Goal: Task Accomplishment & Management: Manage account settings

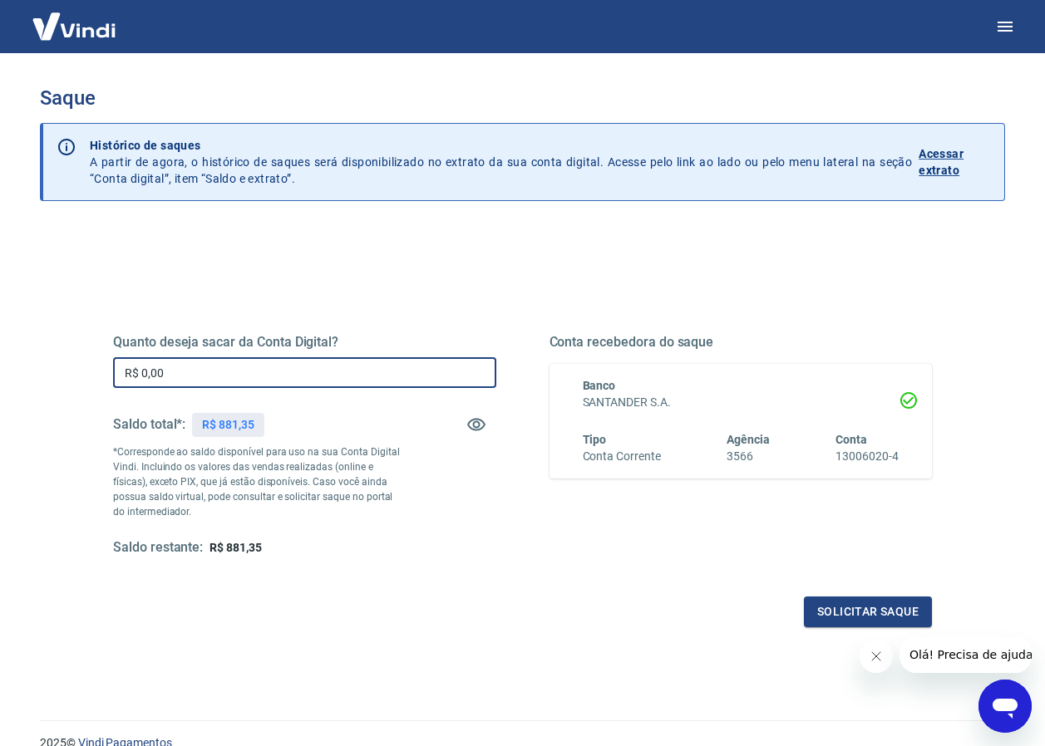
click at [193, 379] on input "R$ 0,00" at bounding box center [304, 372] width 383 height 31
type input "R$ 881,35"
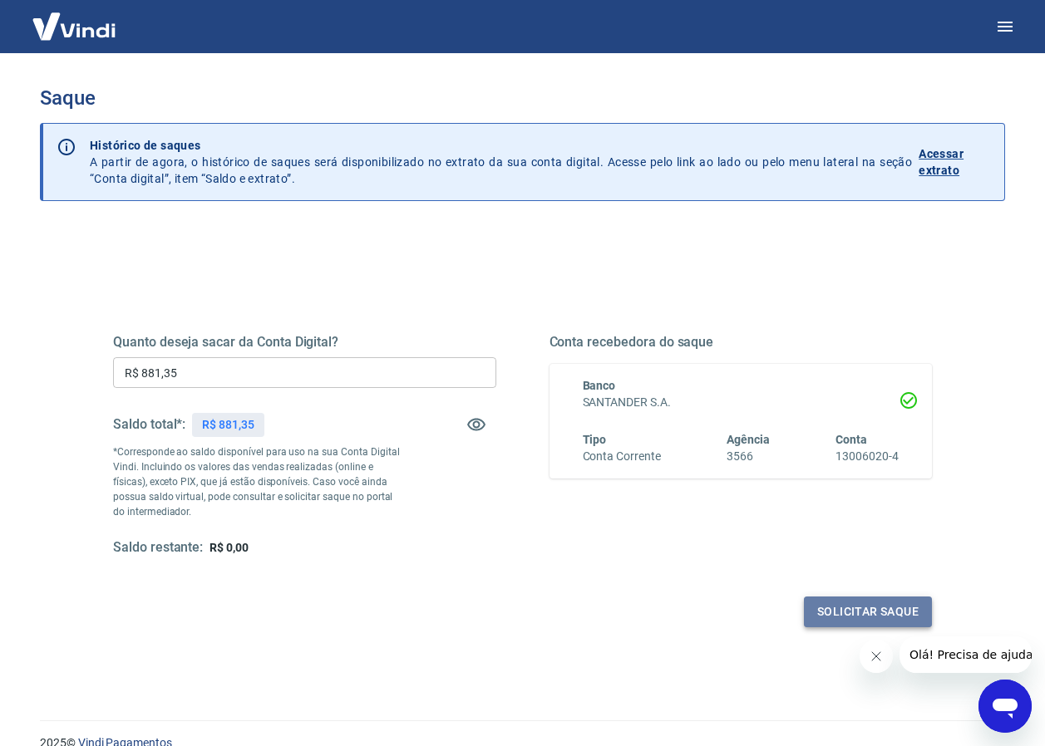
click at [841, 612] on button "Solicitar saque" at bounding box center [868, 612] width 128 height 31
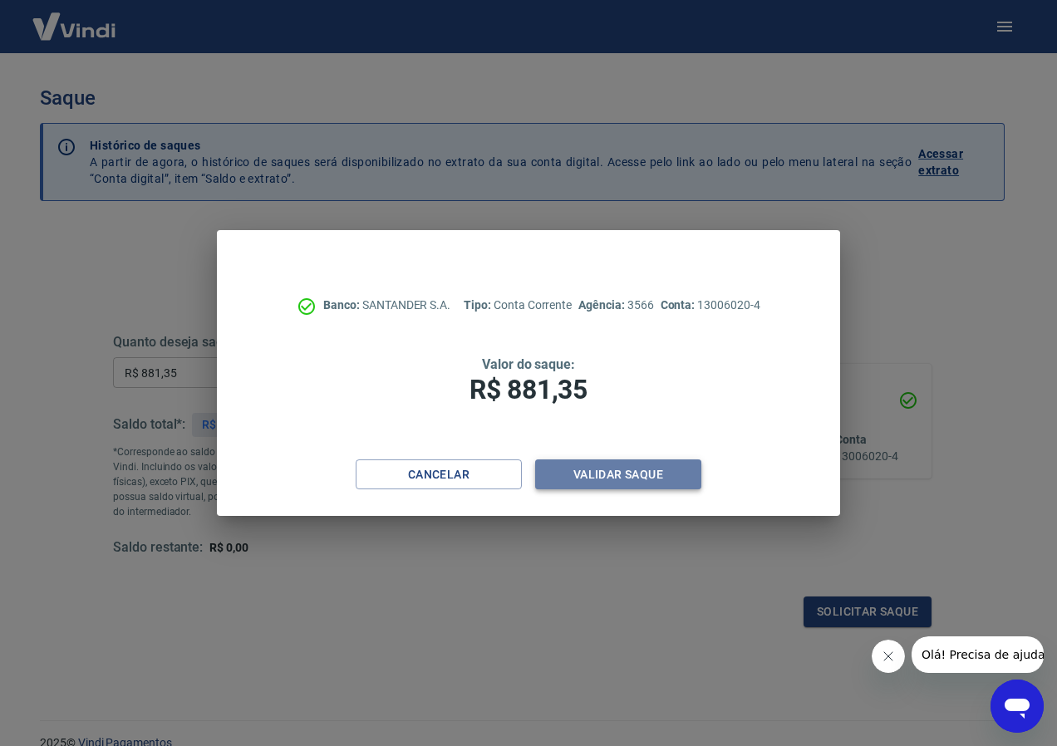
click at [588, 467] on button "Validar saque" at bounding box center [618, 475] width 166 height 31
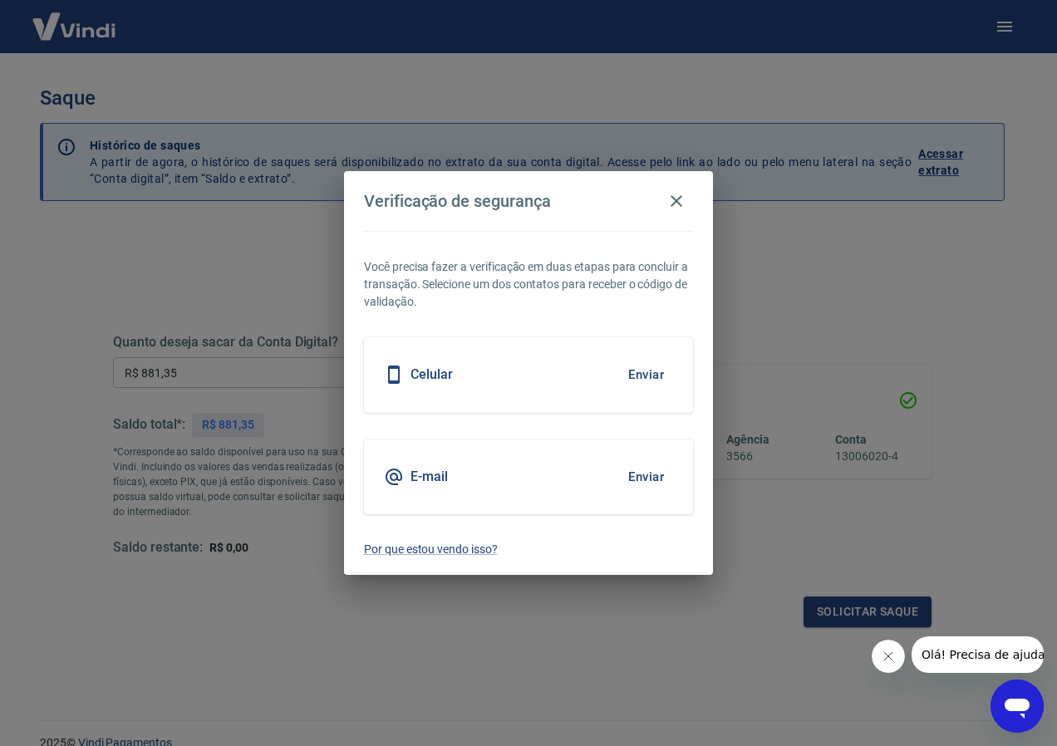
click at [428, 376] on h5 "Celular" at bounding box center [432, 375] width 42 height 17
click at [632, 371] on button "Enviar" at bounding box center [646, 374] width 54 height 35
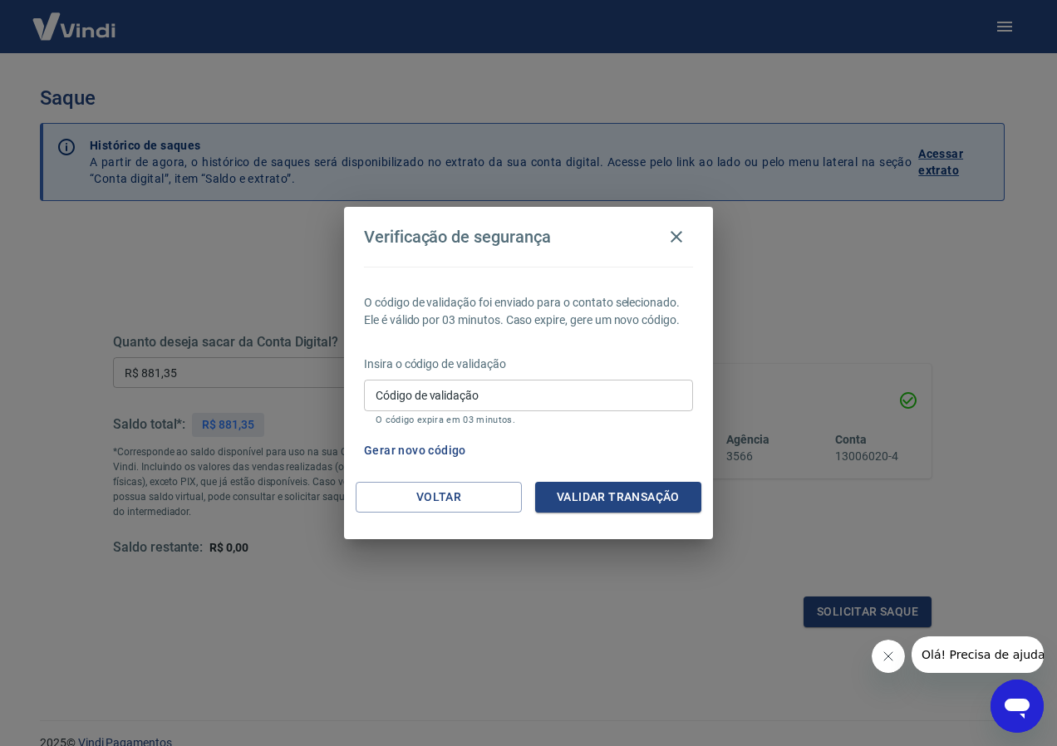
click at [460, 389] on input "Código de validação" at bounding box center [528, 395] width 329 height 31
type input "169931"
click at [640, 495] on button "Validar transação" at bounding box center [618, 497] width 166 height 31
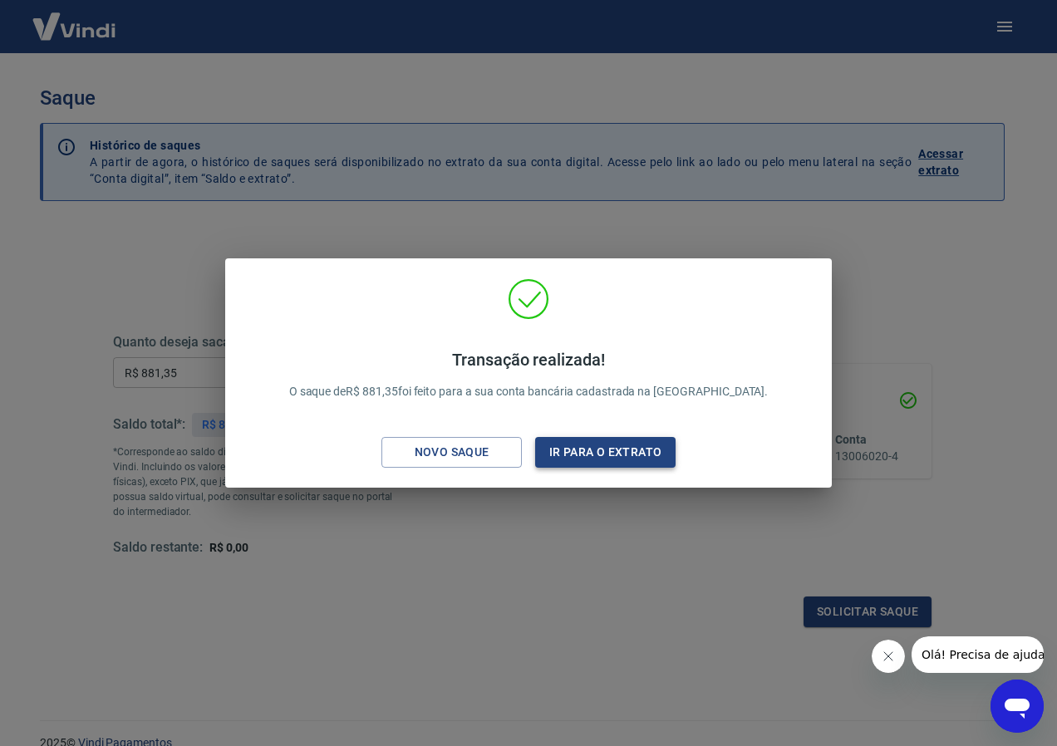
click at [570, 446] on button "Ir para o extrato" at bounding box center [605, 452] width 140 height 31
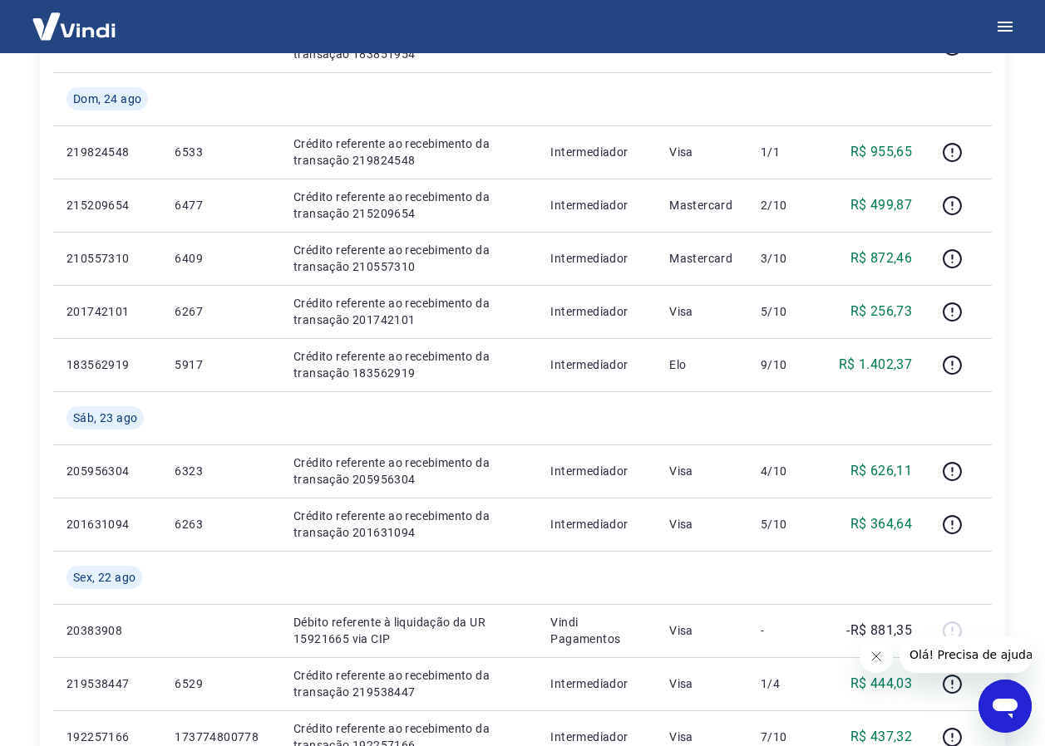
scroll to position [665, 0]
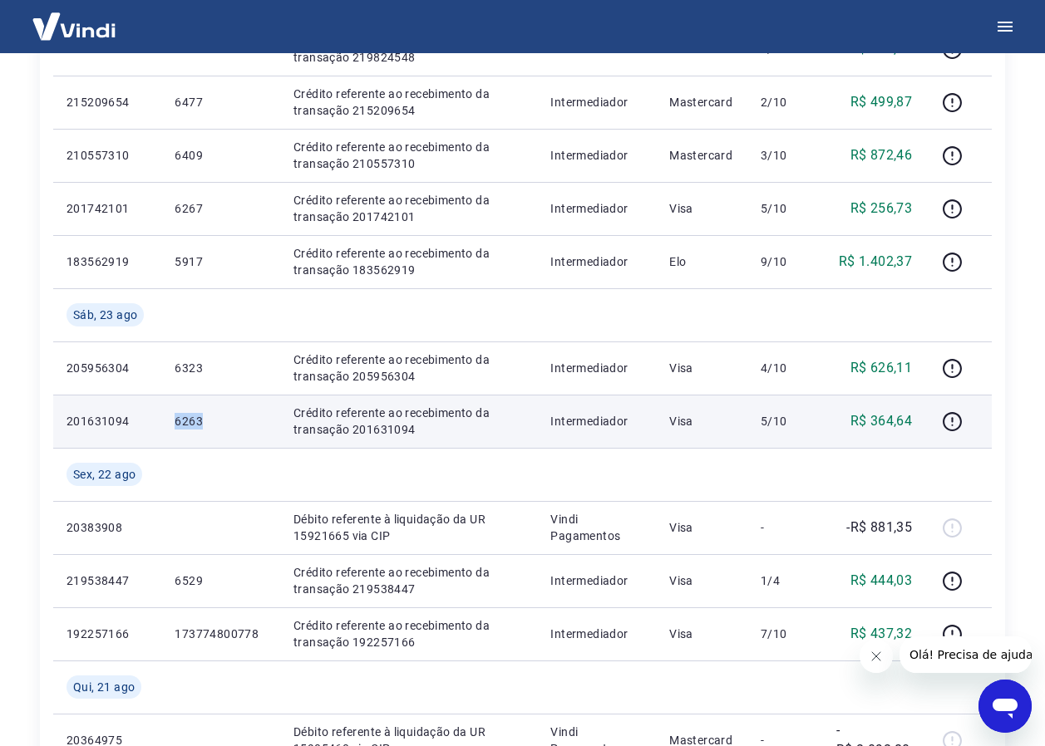
drag, startPoint x: 170, startPoint y: 419, endPoint x: 202, endPoint y: 423, distance: 31.9
click at [202, 423] on td "6263" at bounding box center [220, 421] width 119 height 53
drag, startPoint x: 203, startPoint y: 423, endPoint x: 188, endPoint y: 422, distance: 15.0
copy p "6263"
click at [262, 440] on td "6263" at bounding box center [220, 421] width 119 height 53
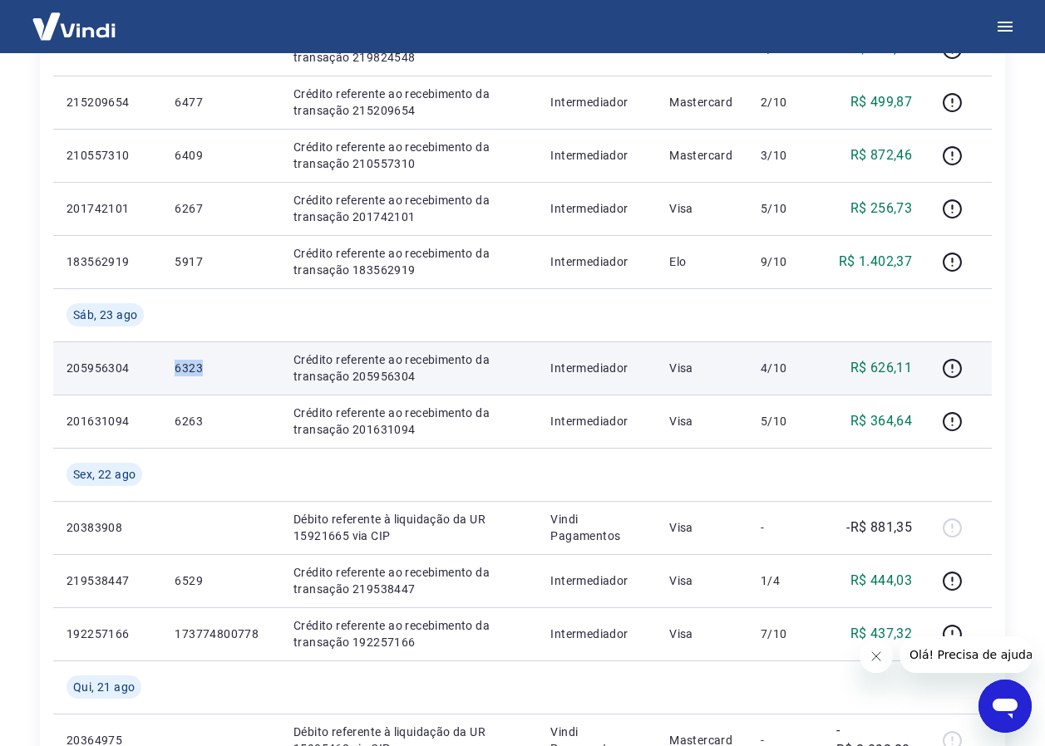
drag, startPoint x: 171, startPoint y: 370, endPoint x: 218, endPoint y: 367, distance: 46.7
click at [218, 367] on td "6323" at bounding box center [220, 368] width 119 height 53
drag, startPoint x: 217, startPoint y: 367, endPoint x: 185, endPoint y: 369, distance: 31.7
copy p "6323"
drag, startPoint x: 185, startPoint y: 369, endPoint x: 253, endPoint y: 385, distance: 69.1
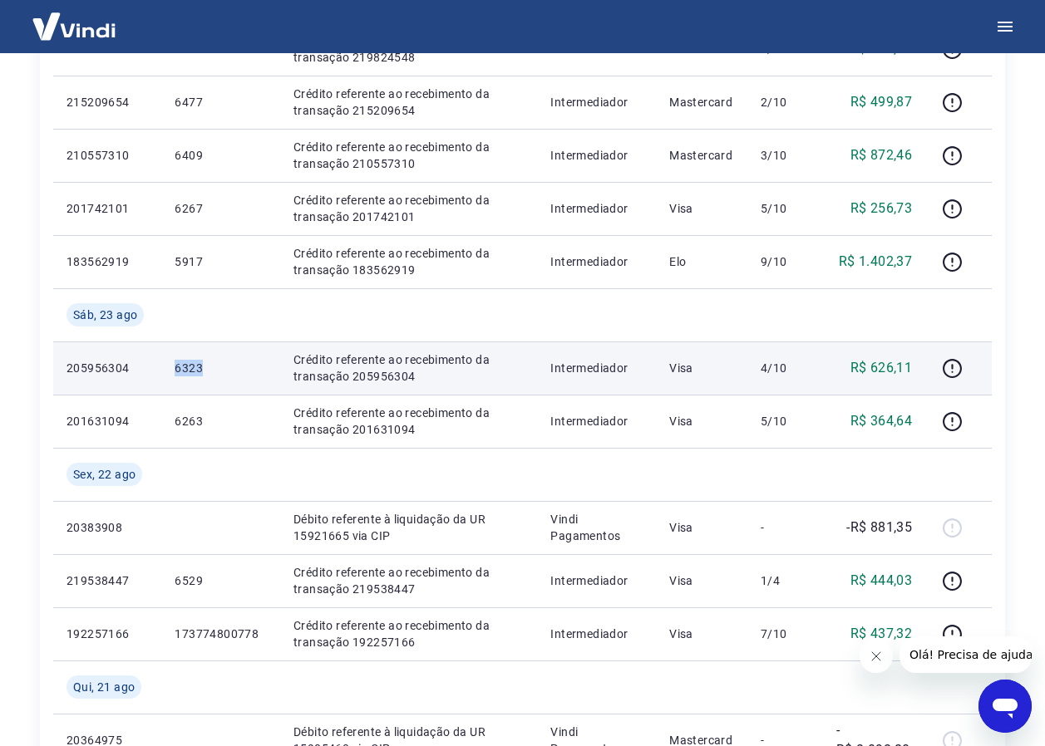
click at [253, 385] on td "6323" at bounding box center [220, 368] width 119 height 53
drag, startPoint x: 168, startPoint y: 370, endPoint x: 208, endPoint y: 367, distance: 40.0
click at [208, 367] on td "6323" at bounding box center [220, 368] width 119 height 53
drag, startPoint x: 209, startPoint y: 367, endPoint x: 189, endPoint y: 367, distance: 20.0
copy p "6323"
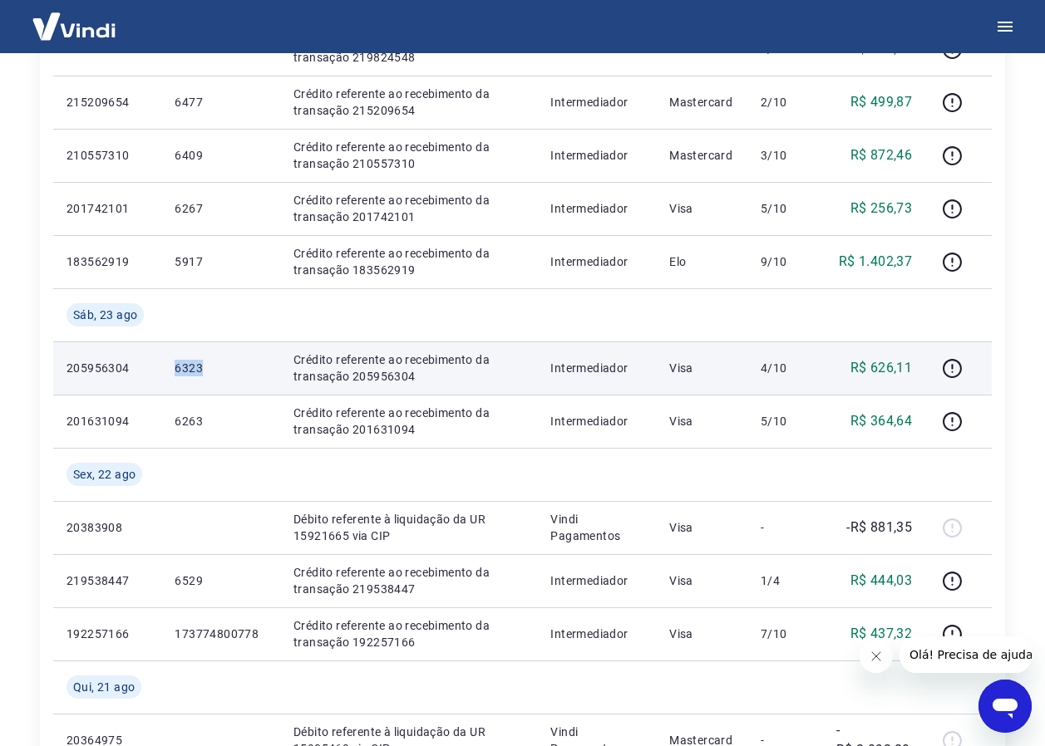
click at [240, 382] on td "6323" at bounding box center [220, 368] width 119 height 53
drag, startPoint x: 176, startPoint y: 371, endPoint x: 204, endPoint y: 362, distance: 30.0
click at [204, 362] on p "6323" at bounding box center [221, 368] width 92 height 17
drag, startPoint x: 204, startPoint y: 362, endPoint x: 191, endPoint y: 370, distance: 15.7
copy p "6323"
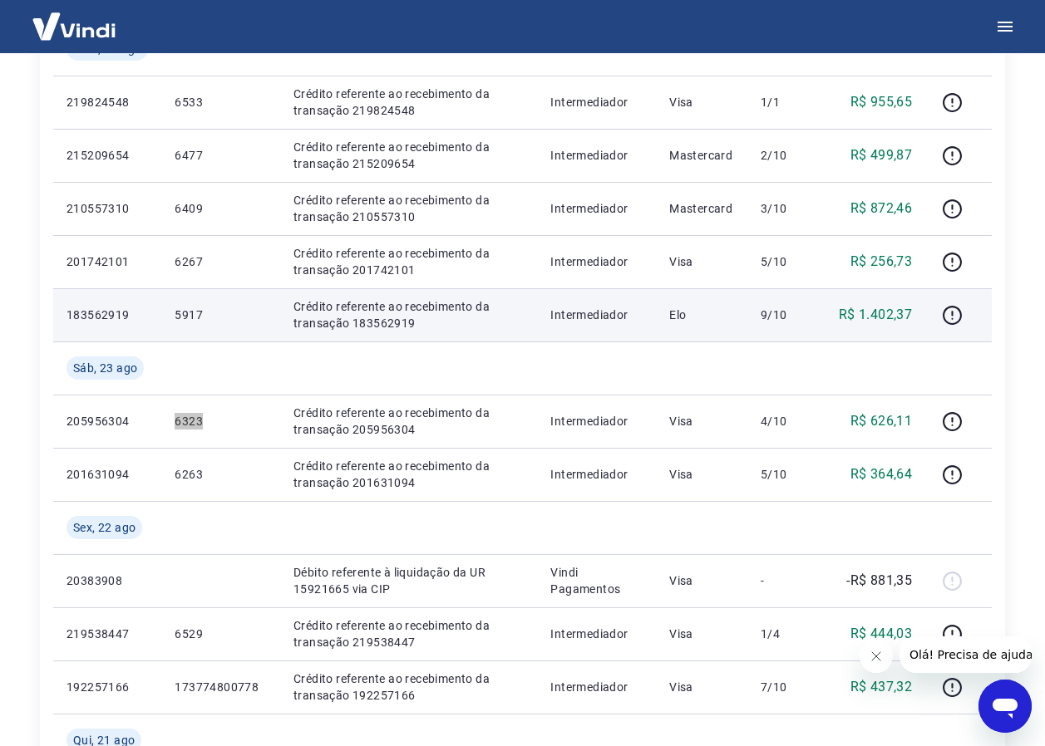
scroll to position [582, 0]
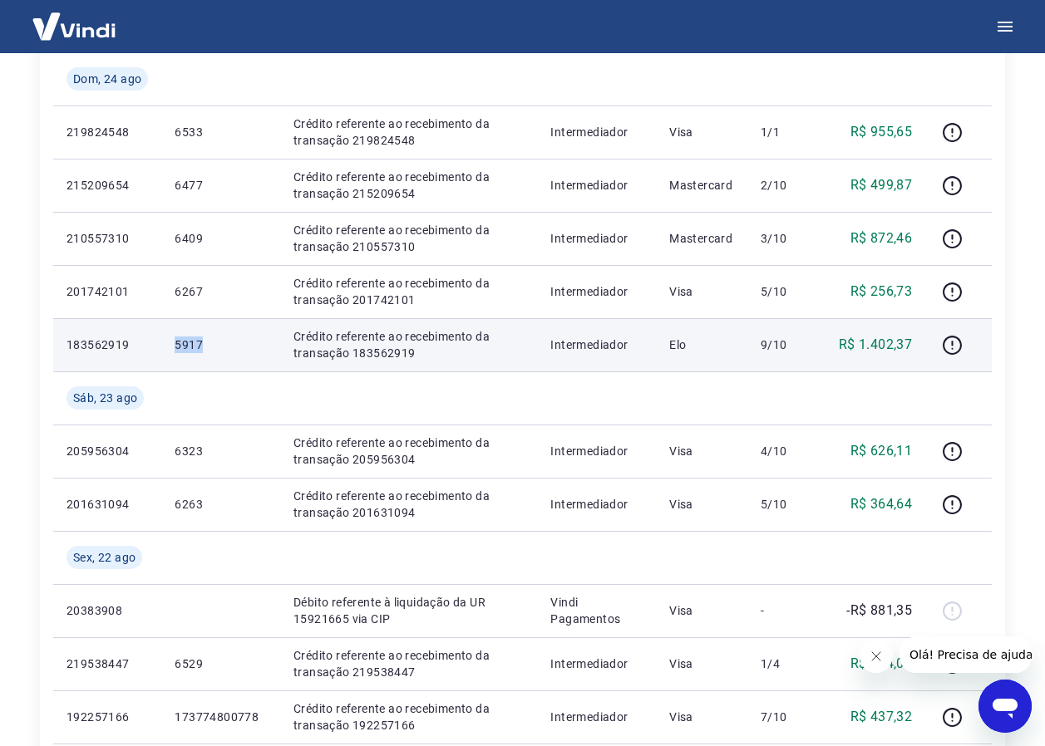
drag, startPoint x: 157, startPoint y: 340, endPoint x: 210, endPoint y: 355, distance: 55.3
click at [210, 355] on tr "183562919 5917 Crédito referente ao recebimento da transação 183562919 Intermed…" at bounding box center [522, 344] width 938 height 53
drag, startPoint x: 210, startPoint y: 355, endPoint x: 192, endPoint y: 340, distance: 23.6
copy tr "5917"
click at [947, 338] on icon "button" at bounding box center [951, 345] width 19 height 19
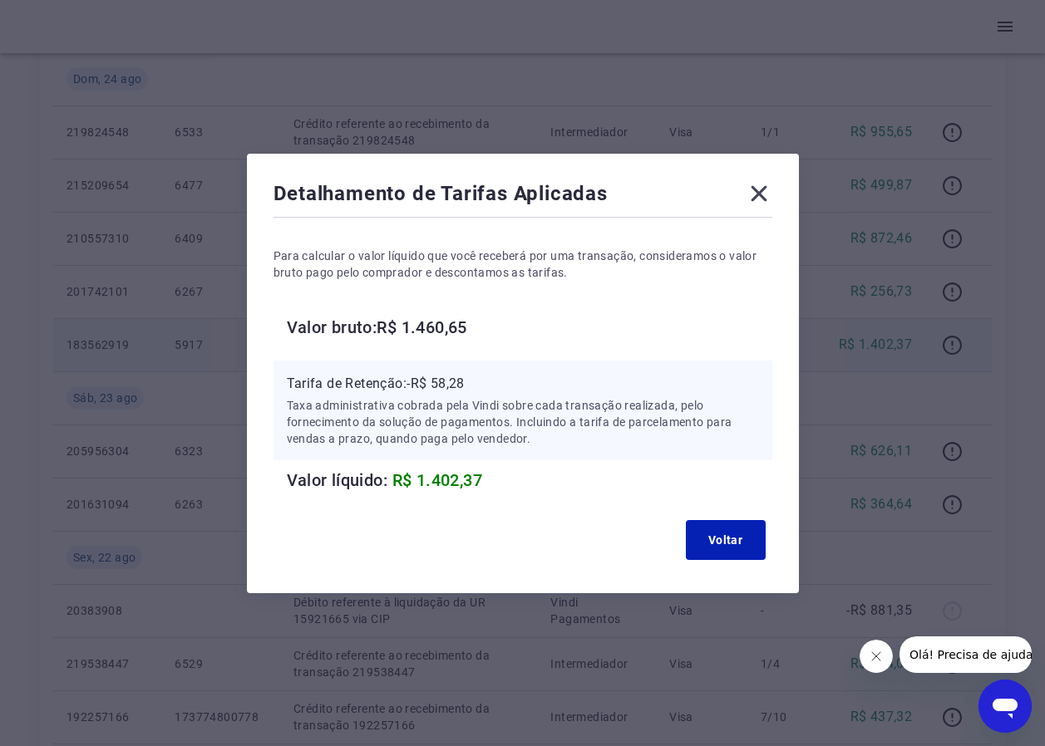
click at [765, 194] on icon at bounding box center [758, 193] width 16 height 16
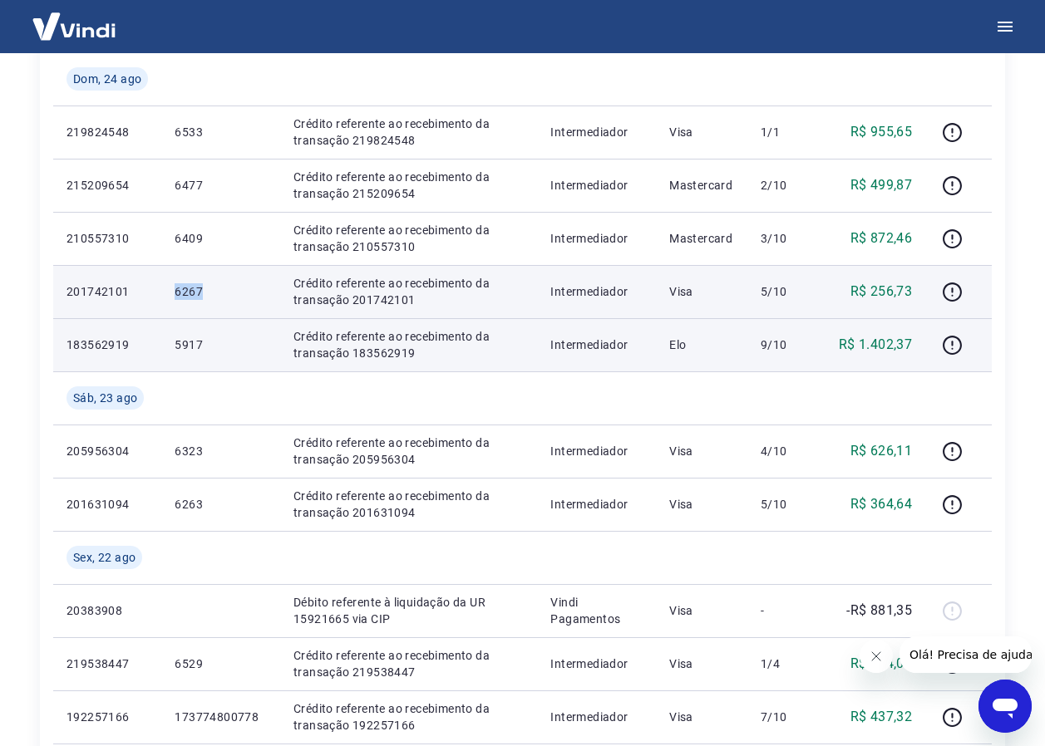
drag, startPoint x: 170, startPoint y: 298, endPoint x: 224, endPoint y: 292, distance: 54.4
click at [224, 292] on td "6267" at bounding box center [220, 291] width 119 height 53
drag, startPoint x: 224, startPoint y: 292, endPoint x: 184, endPoint y: 293, distance: 39.9
copy p "6267"
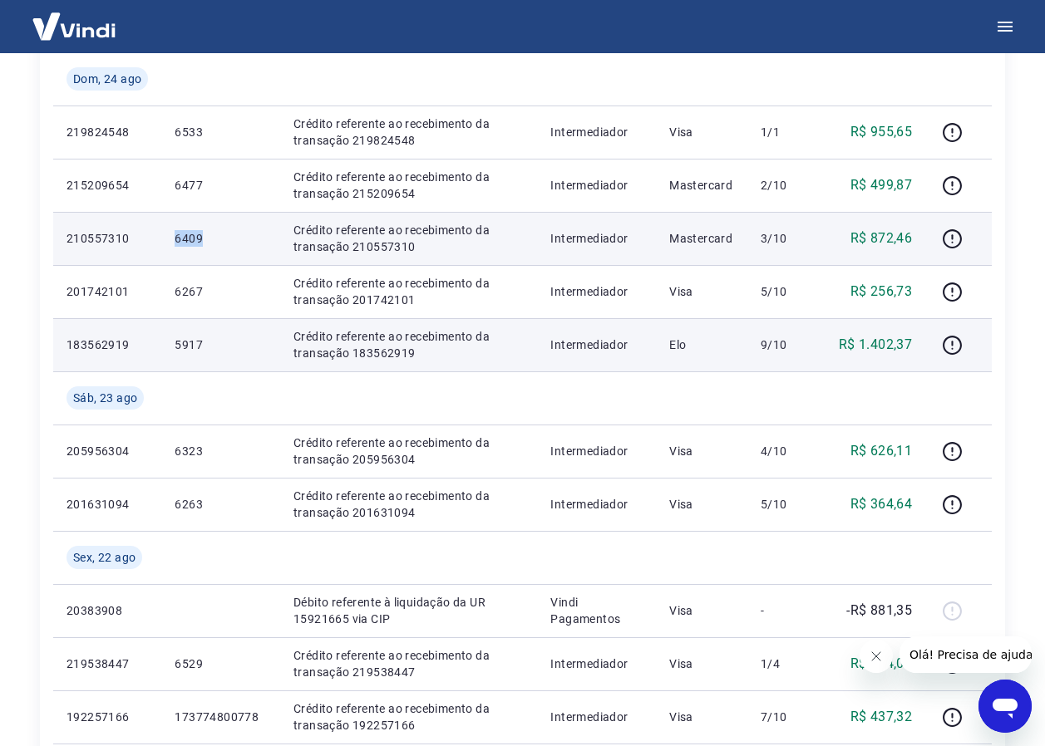
drag, startPoint x: 164, startPoint y: 242, endPoint x: 203, endPoint y: 242, distance: 39.1
click at [203, 242] on td "6409" at bounding box center [220, 238] width 119 height 53
drag, startPoint x: 203, startPoint y: 242, endPoint x: 191, endPoint y: 242, distance: 11.6
copy p "6409"
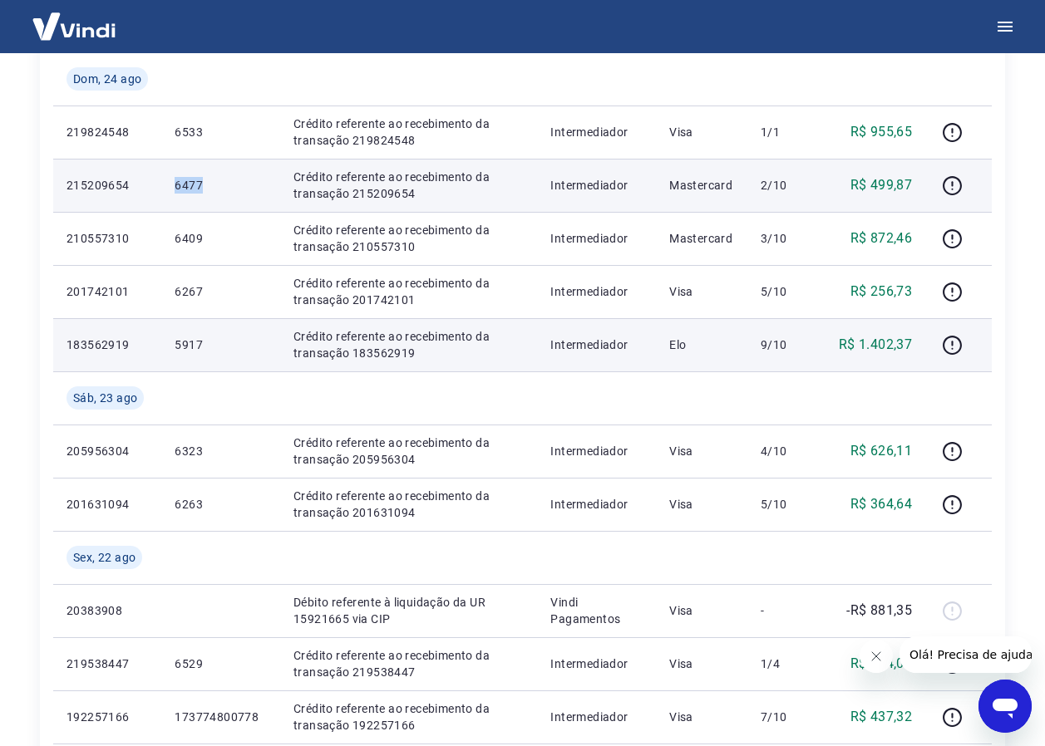
drag, startPoint x: 168, startPoint y: 188, endPoint x: 204, endPoint y: 185, distance: 36.7
click at [204, 185] on td "6477" at bounding box center [220, 185] width 119 height 53
drag, startPoint x: 204, startPoint y: 185, endPoint x: 188, endPoint y: 184, distance: 16.6
copy p "6477"
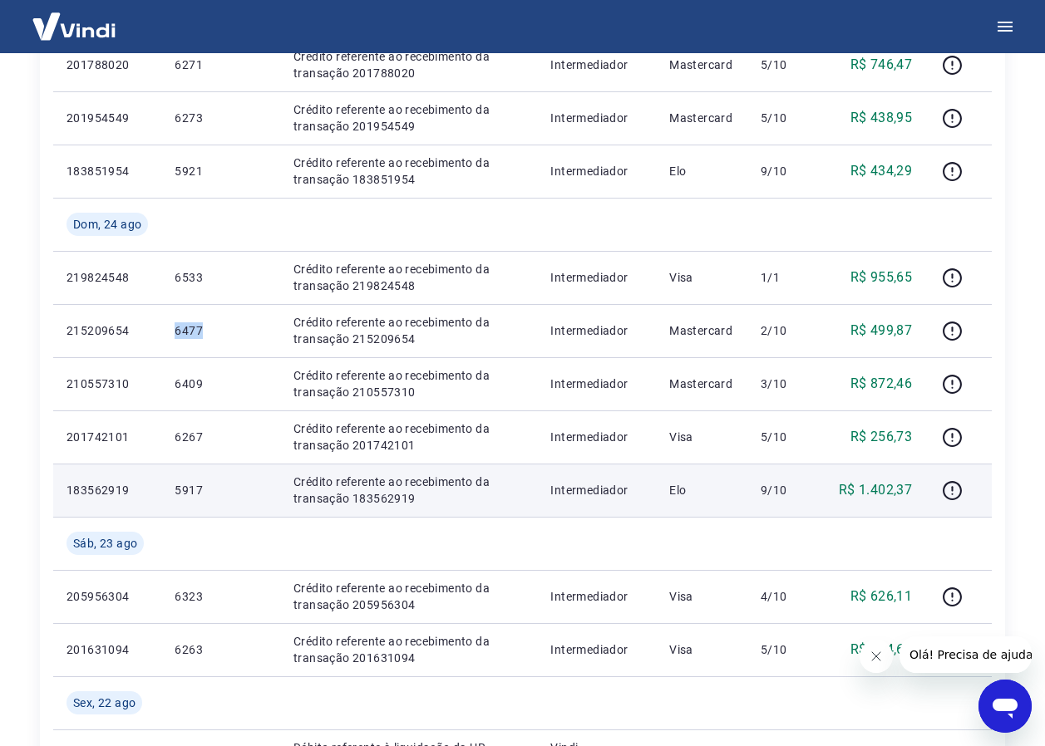
scroll to position [416, 0]
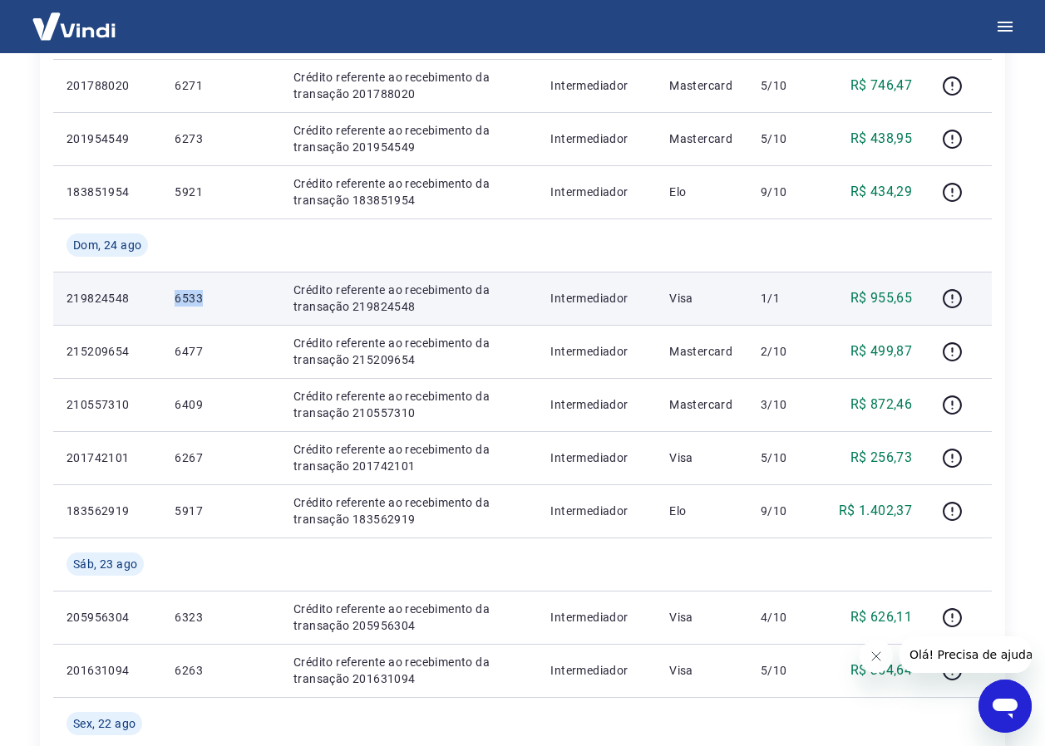
drag, startPoint x: 157, startPoint y: 292, endPoint x: 204, endPoint y: 291, distance: 46.5
click at [204, 291] on tr "219824548 6533 Crédito referente ao recebimento da transação 219824548 Intermed…" at bounding box center [522, 298] width 938 height 53
drag, startPoint x: 204, startPoint y: 291, endPoint x: 189, endPoint y: 298, distance: 16.0
copy tr "6533"
click at [952, 296] on icon "button" at bounding box center [952, 298] width 21 height 21
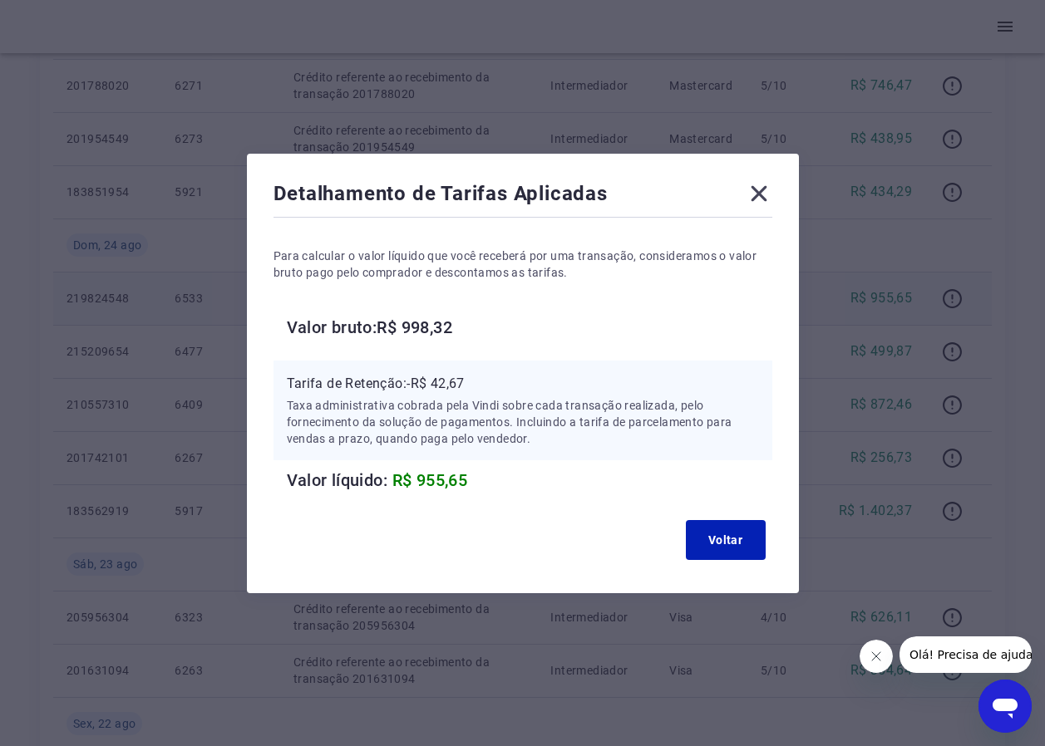
click at [755, 190] on icon at bounding box center [758, 193] width 27 height 27
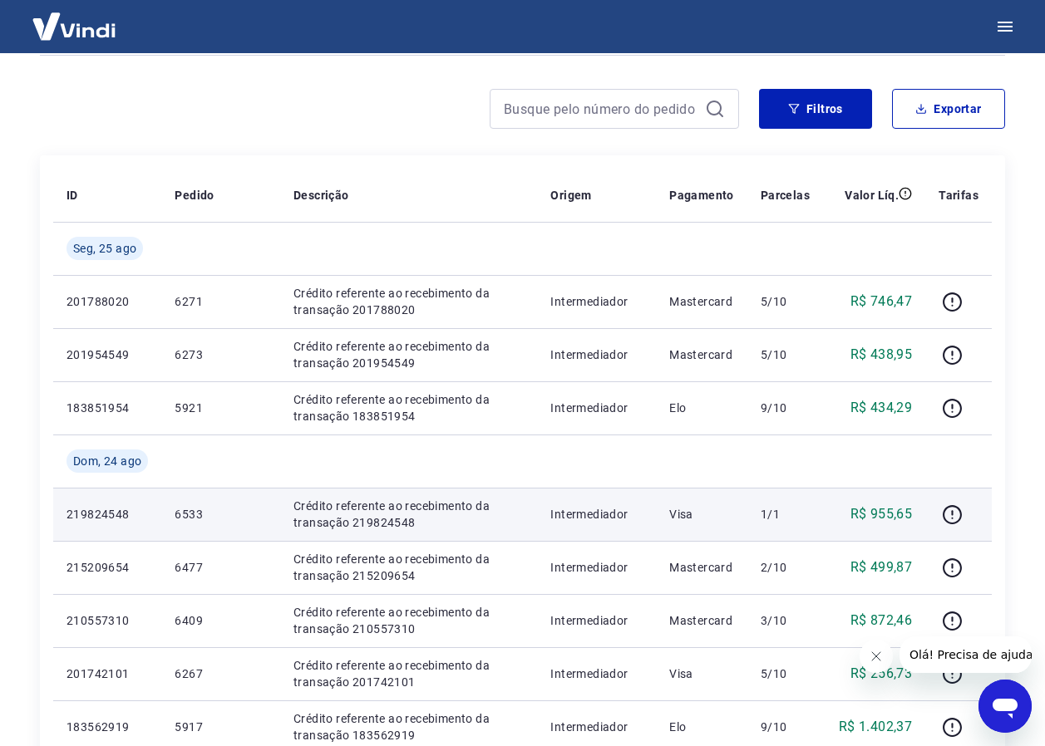
scroll to position [166, 0]
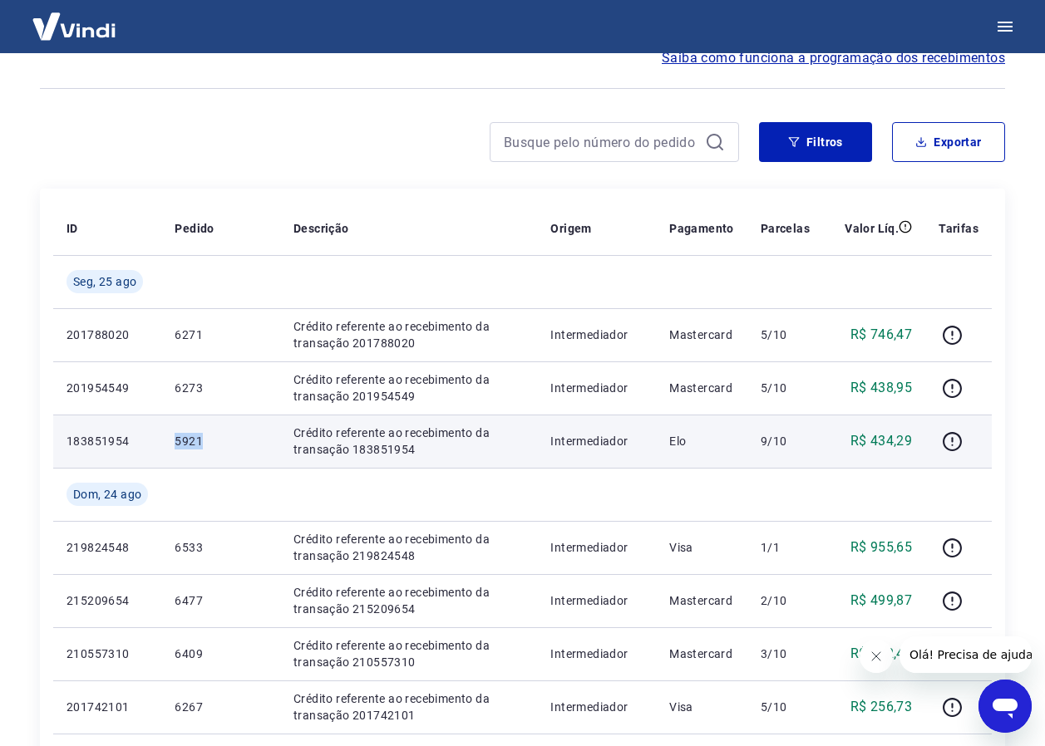
drag, startPoint x: 176, startPoint y: 444, endPoint x: 224, endPoint y: 454, distance: 49.2
click at [224, 454] on td "5921" at bounding box center [220, 441] width 119 height 53
drag, startPoint x: 224, startPoint y: 454, endPoint x: 192, endPoint y: 434, distance: 37.4
copy p "5921"
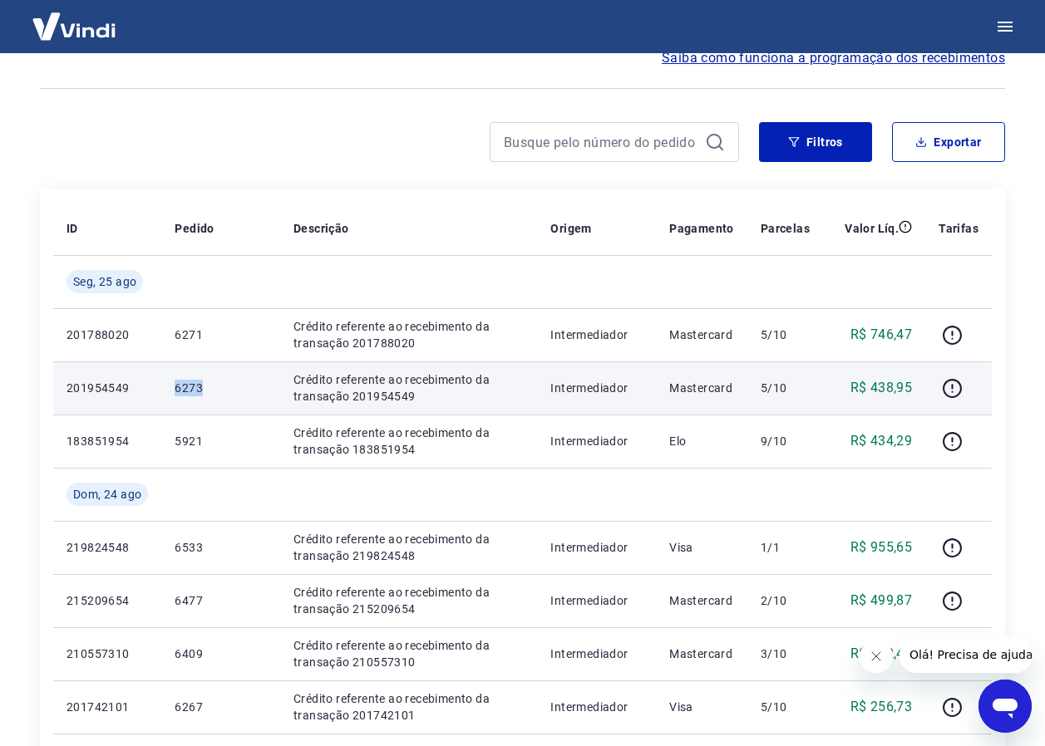
drag, startPoint x: 159, startPoint y: 386, endPoint x: 212, endPoint y: 384, distance: 53.2
click at [212, 384] on tr "201954549 6273 Crédito referente ao recebimento da transação 201954549 Intermed…" at bounding box center [522, 388] width 938 height 53
drag, startPoint x: 212, startPoint y: 384, endPoint x: 191, endPoint y: 386, distance: 20.9
drag, startPoint x: 191, startPoint y: 386, endPoint x: 248, endPoint y: 406, distance: 60.4
click at [248, 406] on td "6273" at bounding box center [220, 388] width 119 height 53
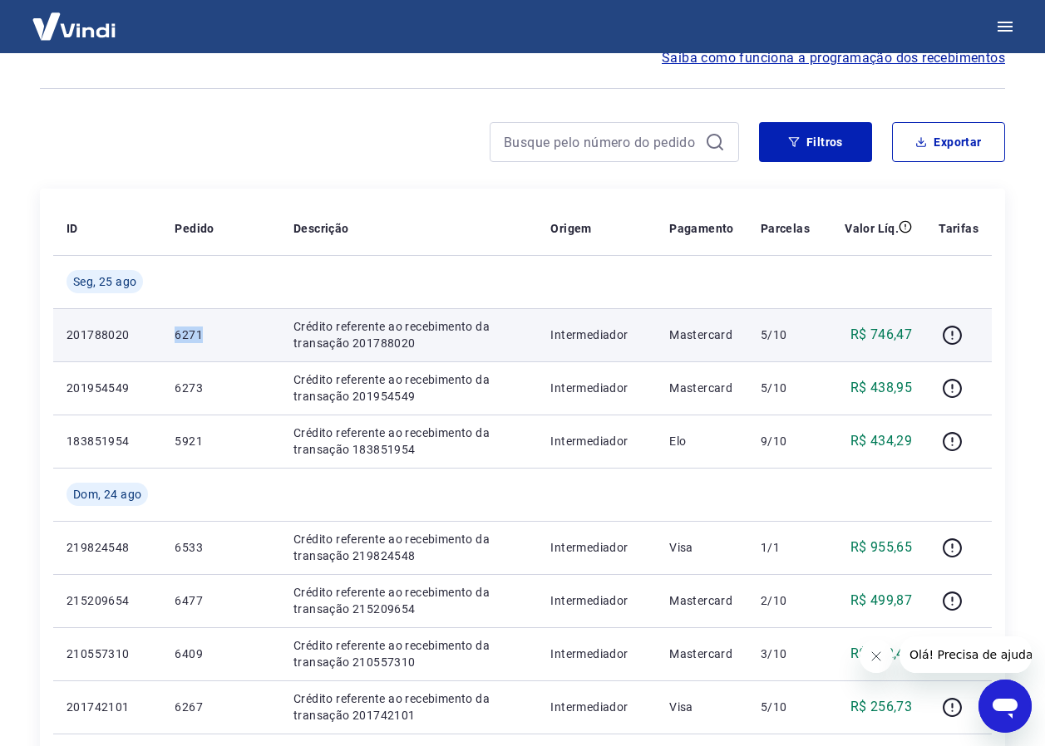
drag, startPoint x: 154, startPoint y: 329, endPoint x: 206, endPoint y: 332, distance: 52.5
click at [206, 332] on tr "201788020 6271 Crédito referente ao recebimento da transação 201788020 Intermed…" at bounding box center [522, 334] width 938 height 53
drag, startPoint x: 206, startPoint y: 332, endPoint x: 192, endPoint y: 338, distance: 15.3
drag, startPoint x: 350, startPoint y: 345, endPoint x: 416, endPoint y: 344, distance: 66.5
click at [416, 344] on p "Crédito referente ao recebimento da transação 201788020" at bounding box center [408, 334] width 230 height 33
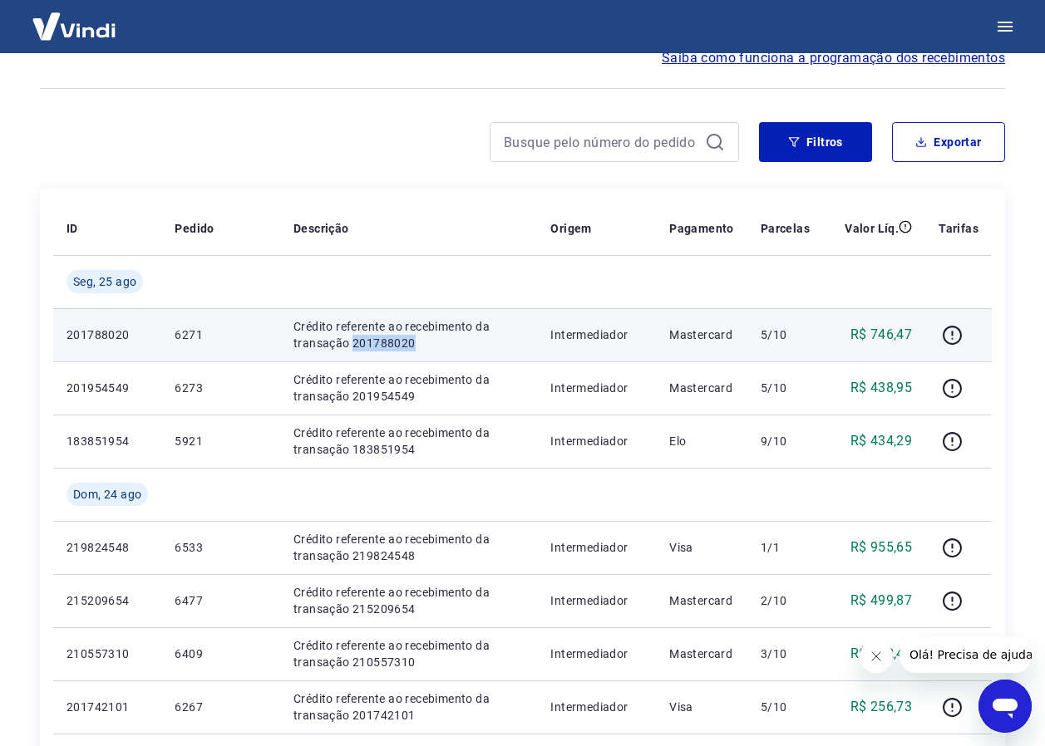
scroll to position [0, 0]
